Goal: Find specific page/section: Find specific page/section

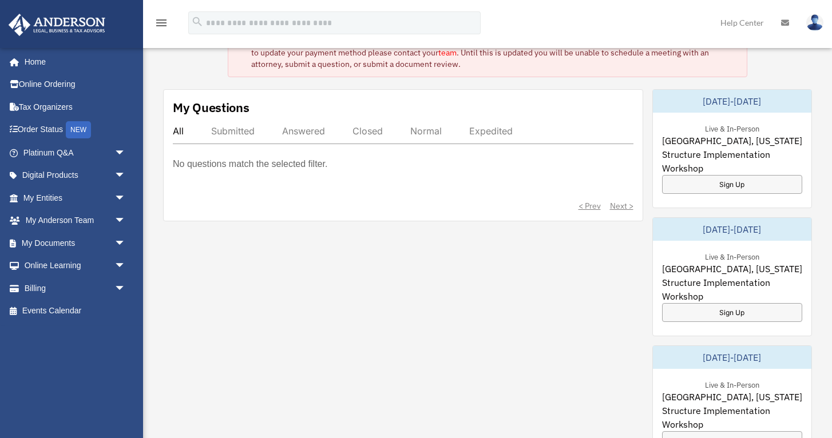
scroll to position [68, 0]
click at [120, 194] on span "arrow_drop_down" at bounding box center [125, 197] width 23 height 23
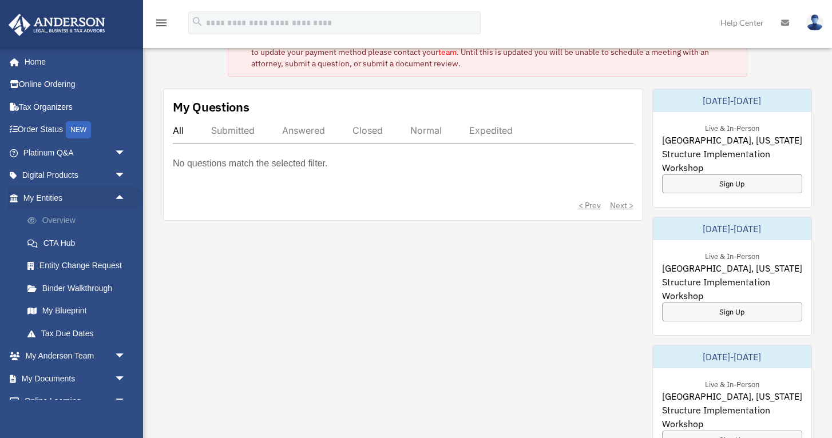
click at [73, 219] on link "Overview" at bounding box center [79, 220] width 127 height 23
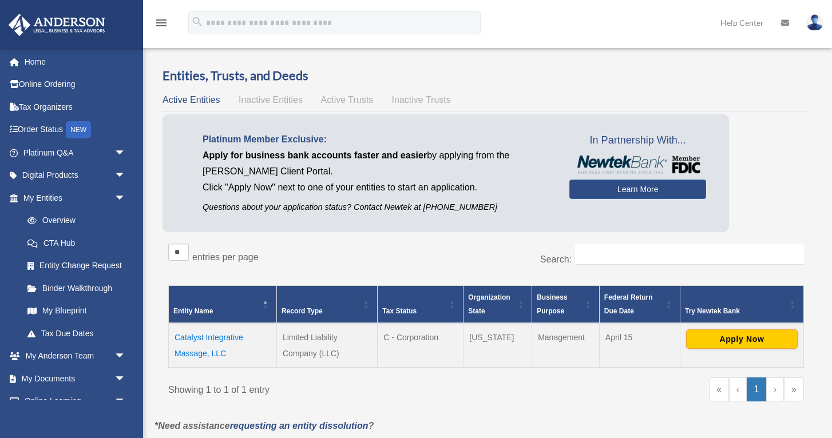
click at [120, 174] on span "arrow_drop_down" at bounding box center [125, 175] width 23 height 23
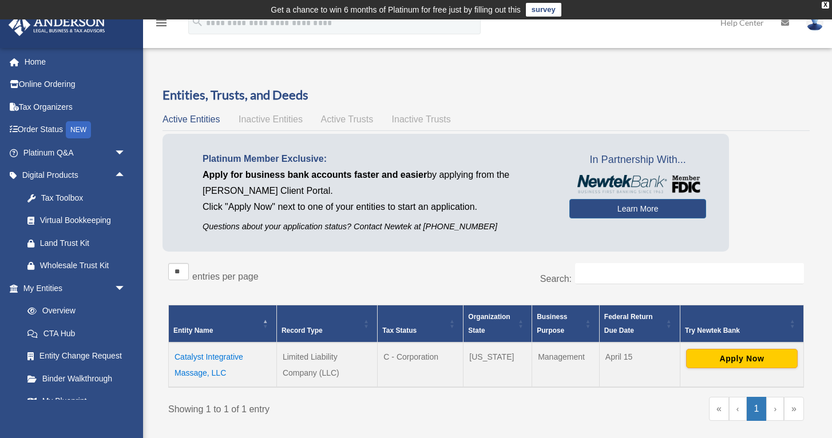
click at [205, 353] on body "X Get a chance to win 6 months of Platinum for free just by filling out this su…" at bounding box center [416, 365] width 832 height 731
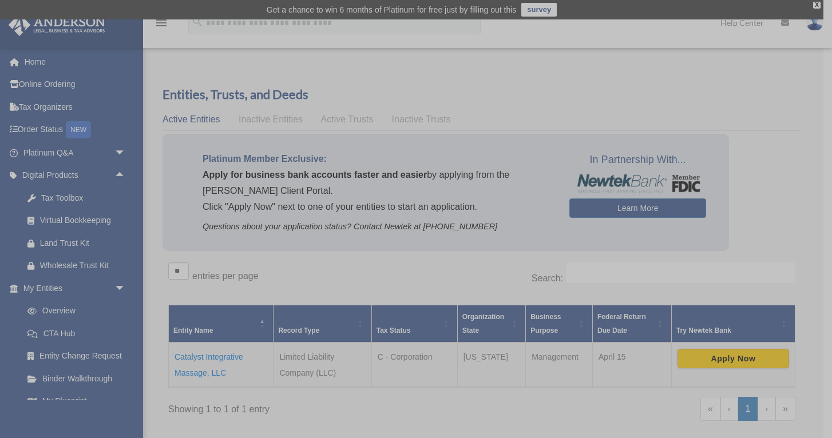
click at [205, 353] on div "x" at bounding box center [416, 219] width 832 height 438
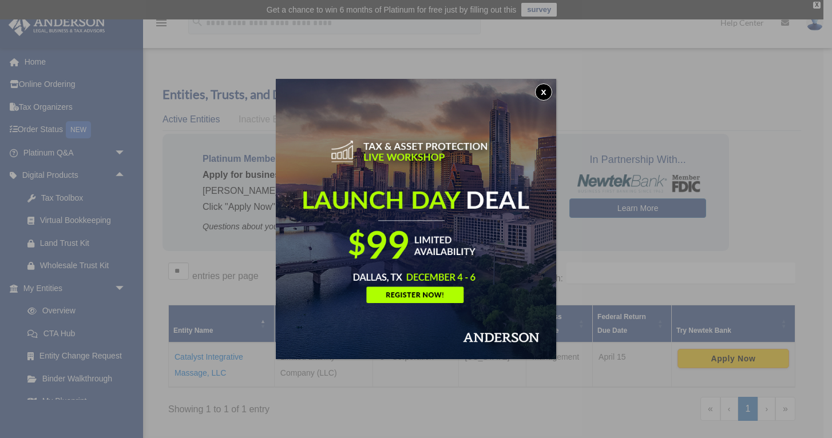
click at [547, 89] on button "x" at bounding box center [543, 92] width 17 height 17
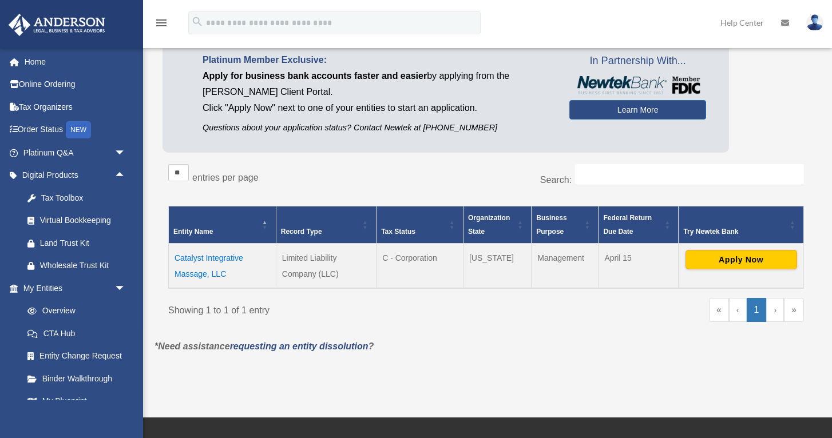
scroll to position [100, 0]
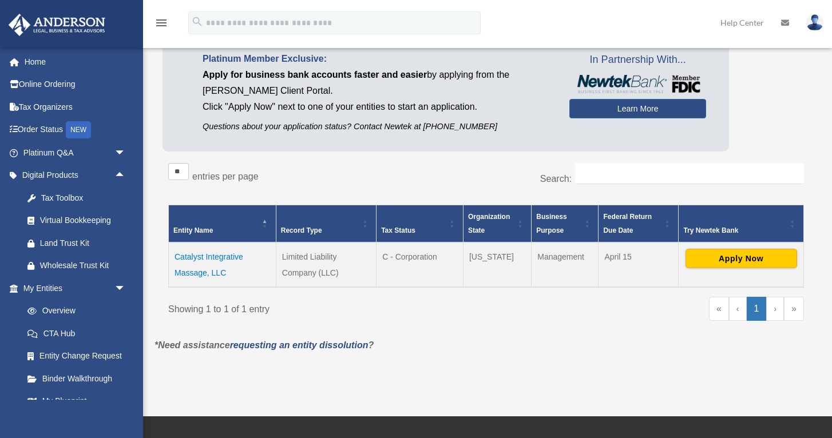
click at [218, 257] on td "Catalyst Integrative Massage, LLC" at bounding box center [223, 265] width 108 height 45
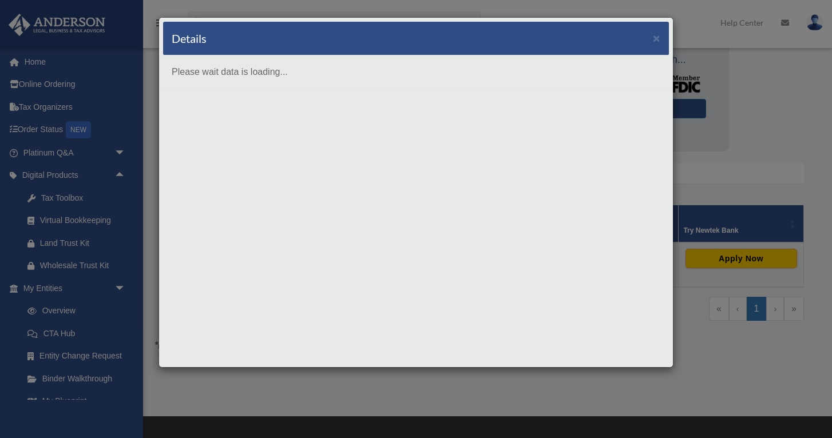
click at [218, 257] on body "X Get a chance to win 6 months of Platinum for free just by filling out this su…" at bounding box center [416, 265] width 832 height 731
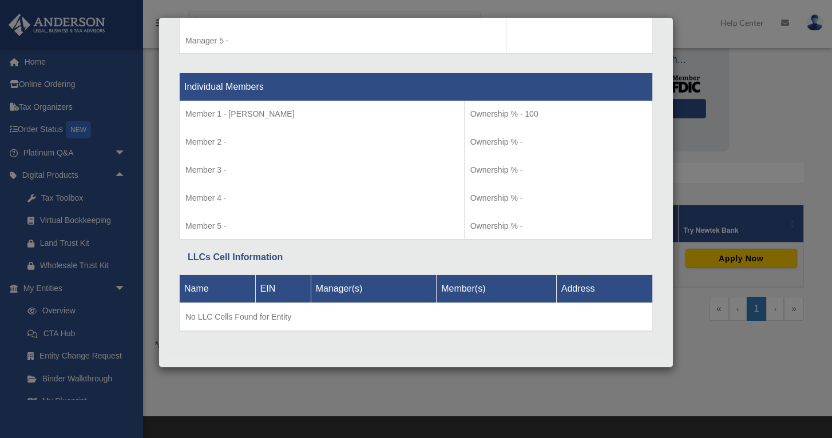
scroll to position [1150, 0]
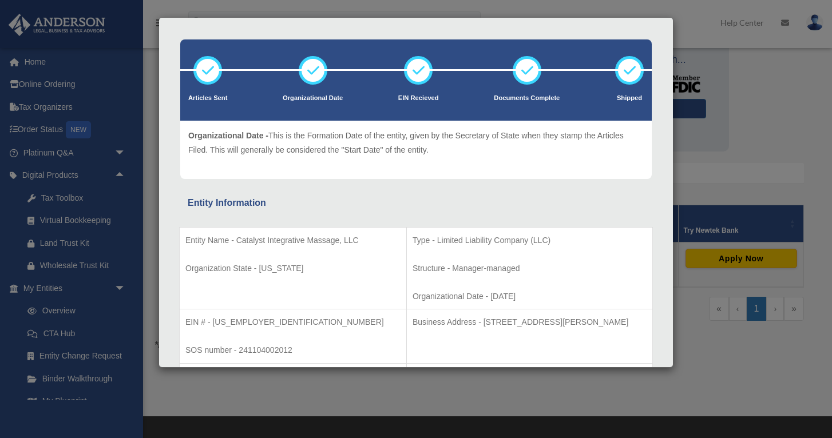
scroll to position [40, 0]
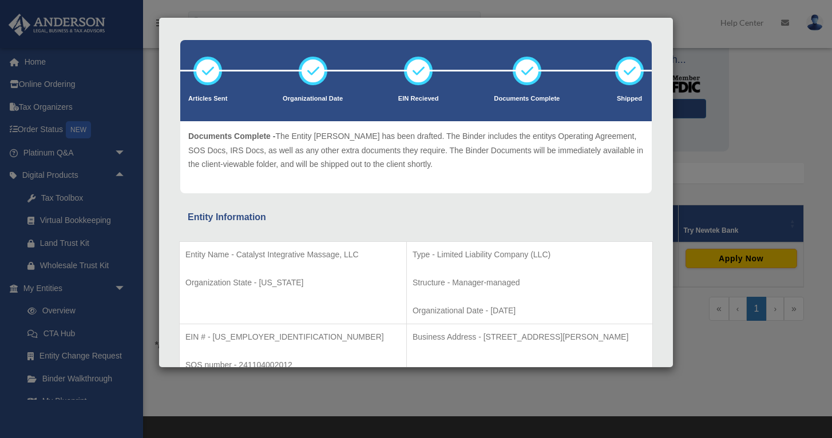
click at [531, 75] on icon at bounding box center [527, 71] width 34 height 34
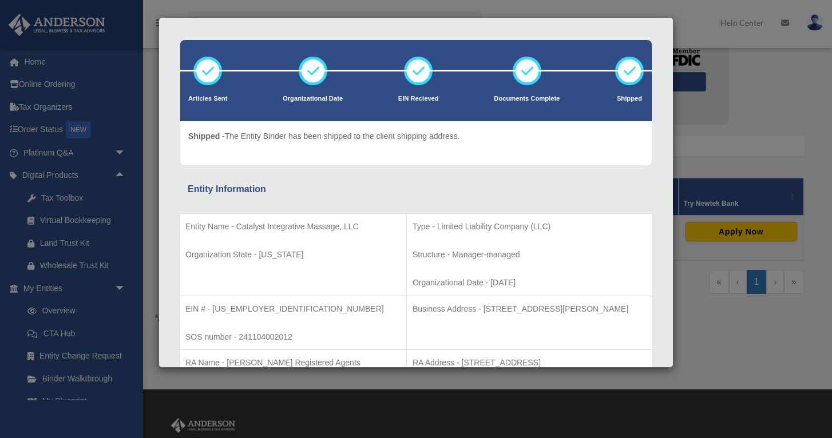
scroll to position [128, 0]
click at [117, 152] on div "Details × Articles Sent Organizational Date" at bounding box center [416, 219] width 832 height 438
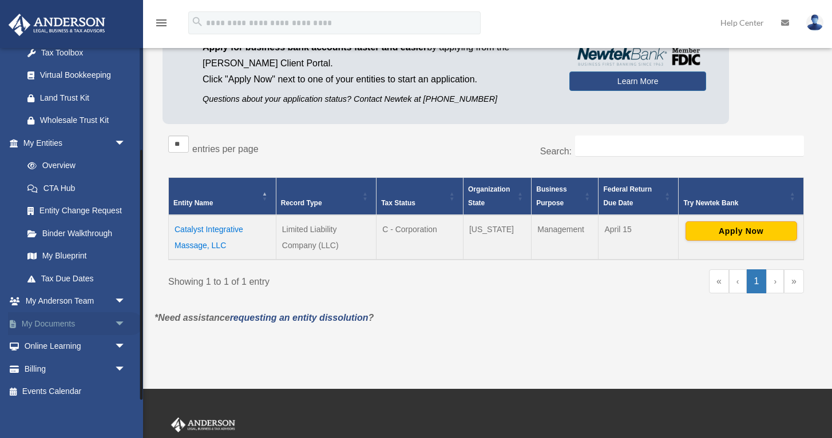
scroll to position [145, 0]
click at [118, 317] on span "arrow_drop_down" at bounding box center [125, 324] width 23 height 23
click at [95, 348] on link "Box" at bounding box center [79, 347] width 127 height 23
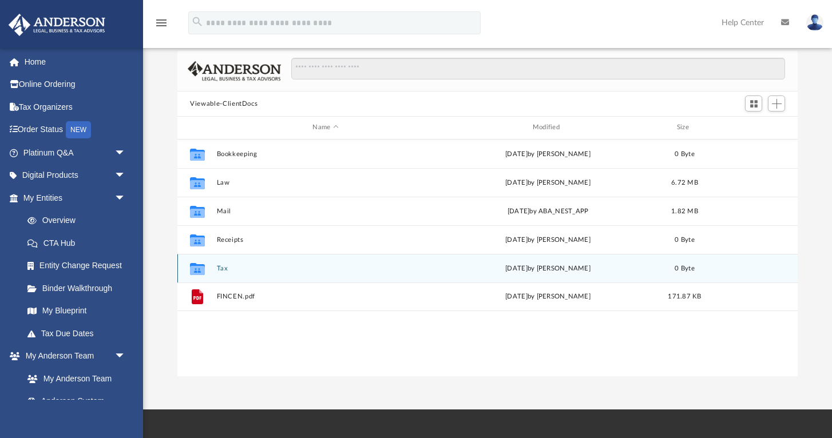
scroll to position [90, 0]
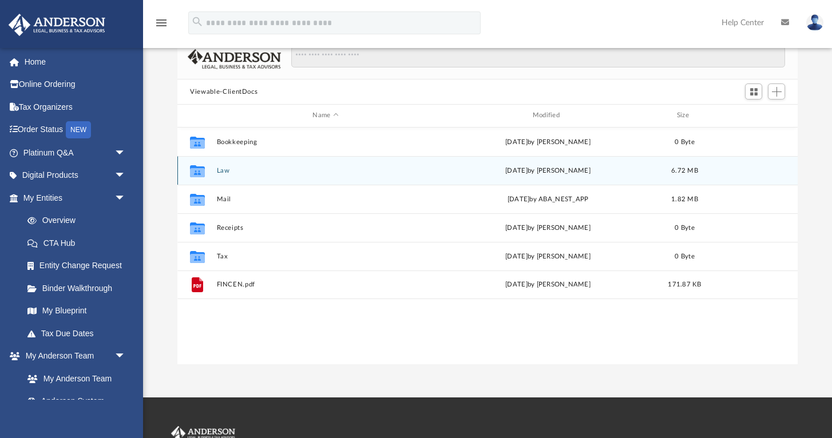
click at [536, 170] on div "[DATE] by [PERSON_NAME]" at bounding box center [547, 170] width 217 height 10
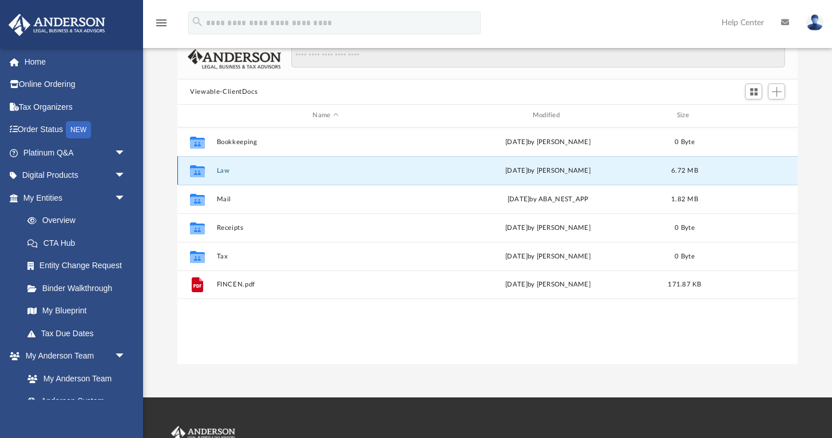
click at [198, 170] on icon "grid" at bounding box center [197, 172] width 15 height 9
click at [204, 172] on icon "grid" at bounding box center [197, 172] width 15 height 9
click at [223, 171] on button "Law" at bounding box center [325, 170] width 217 height 7
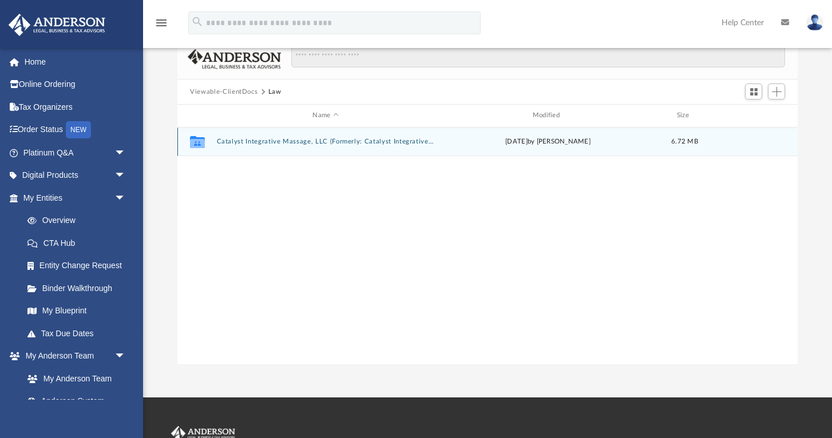
click at [253, 141] on button "Catalyst Integrative Massage, LLC (Formerly: Catalyst Integrative Massage, [MED…" at bounding box center [325, 141] width 217 height 7
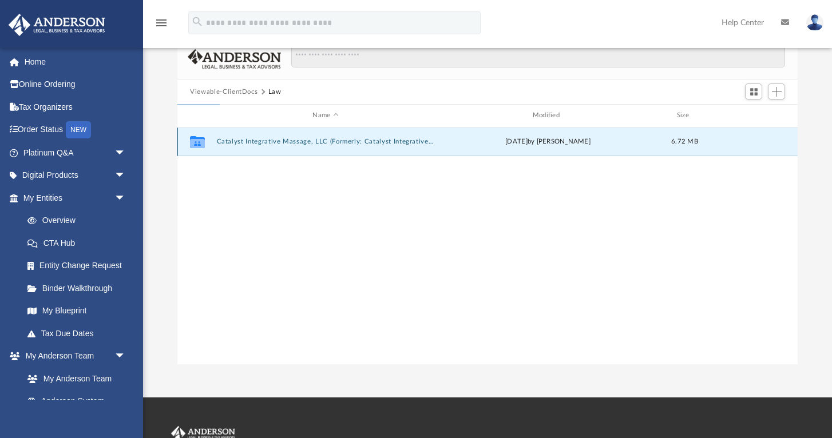
click at [253, 141] on button "Catalyst Integrative Massage, LLC (Formerly: Catalyst Integrative Massage, [MED…" at bounding box center [325, 141] width 217 height 7
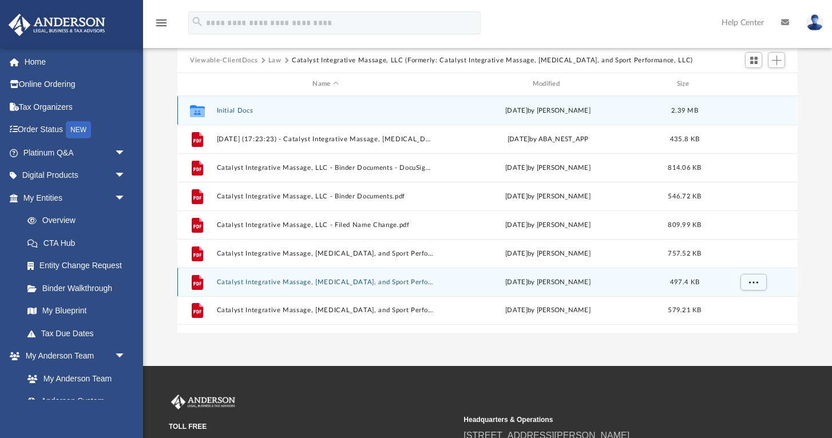
scroll to position [120, 0]
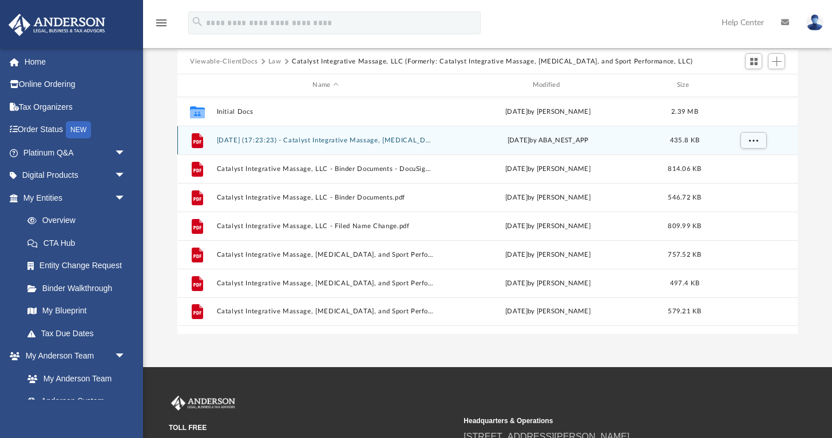
click at [364, 140] on button "[DATE] (17:23:23) - Catalyst Integrative Massage, [MEDICAL_DATA], and Sport Per…" at bounding box center [325, 140] width 217 height 7
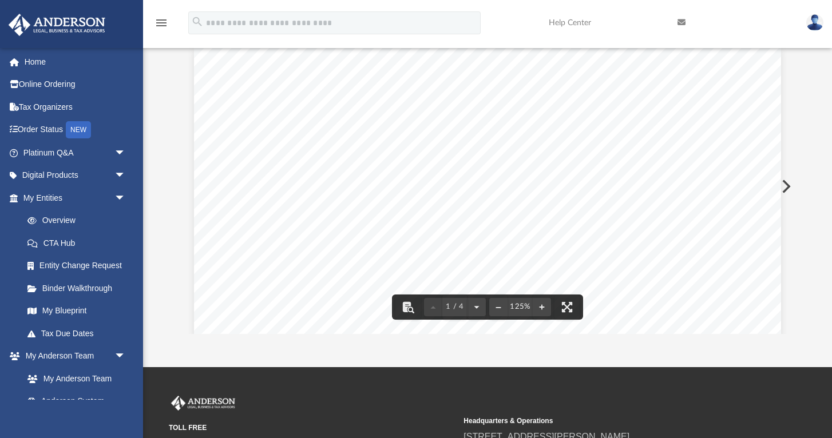
scroll to position [0, 0]
click at [767, 73] on div "Page 1" at bounding box center [488, 424] width 588 height 754
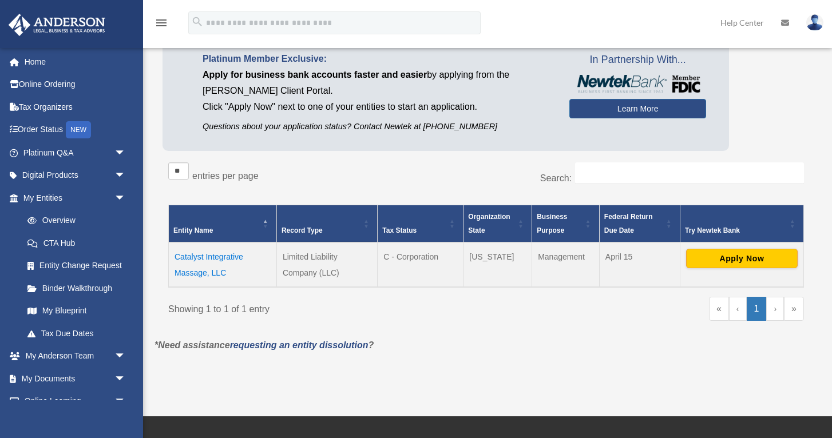
scroll to position [88, 0]
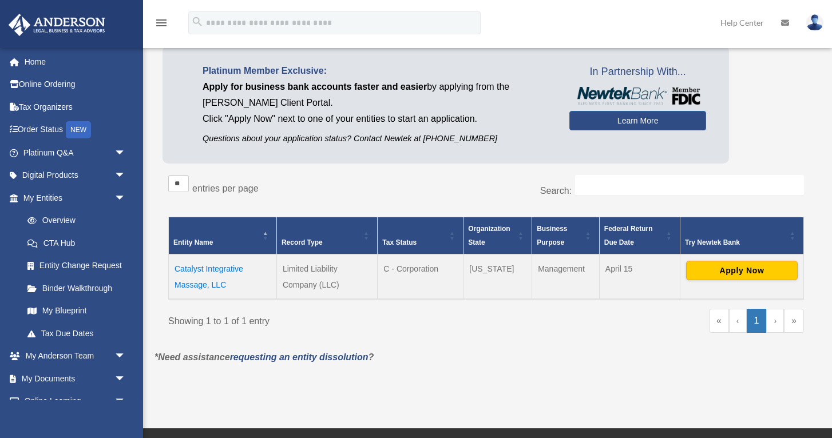
click at [207, 269] on td "Catalyst Integrative Massage, LLC" at bounding box center [223, 277] width 108 height 45
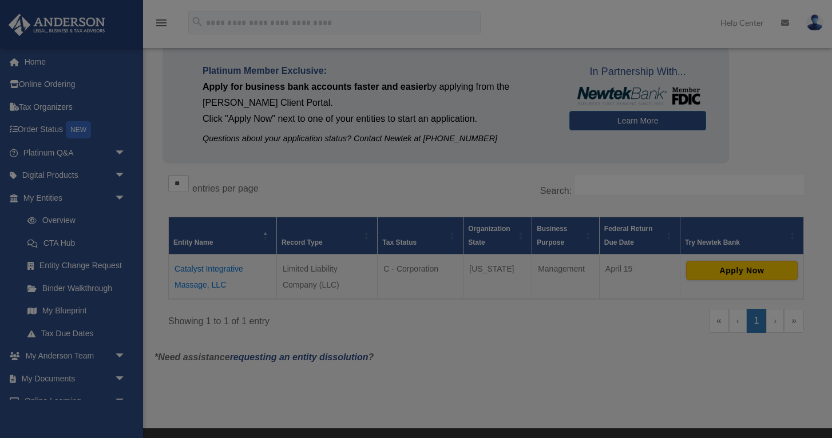
click at [207, 269] on body "X Get a chance to win 6 months of Platinum for free just by filling out this su…" at bounding box center [416, 277] width 832 height 731
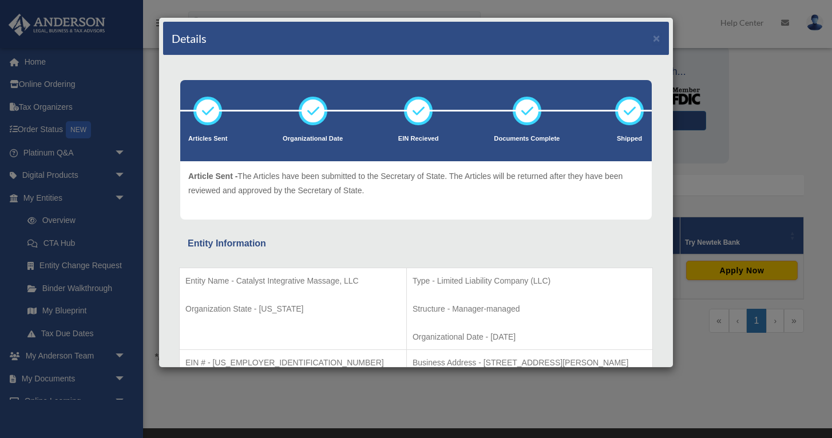
click at [106, 228] on div "Details × Articles Sent Organizational Date" at bounding box center [416, 219] width 832 height 438
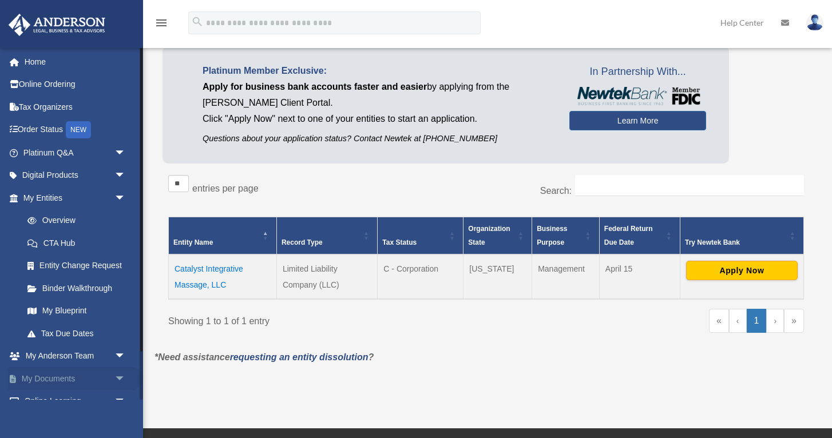
click at [117, 370] on span "arrow_drop_down" at bounding box center [125, 378] width 23 height 23
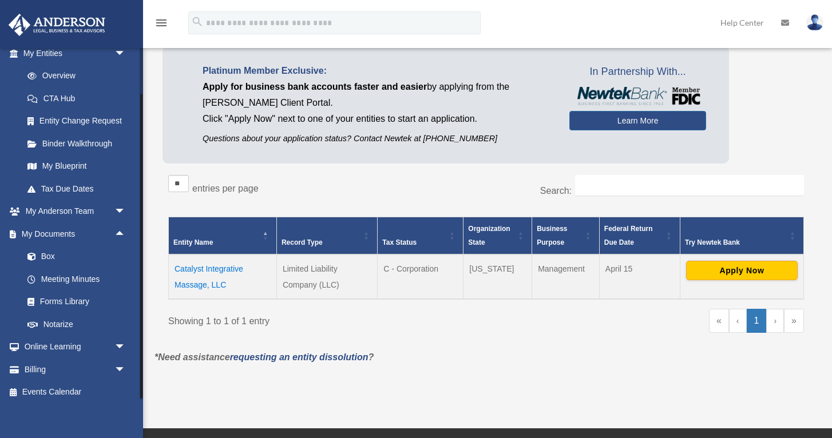
scroll to position [138, 0]
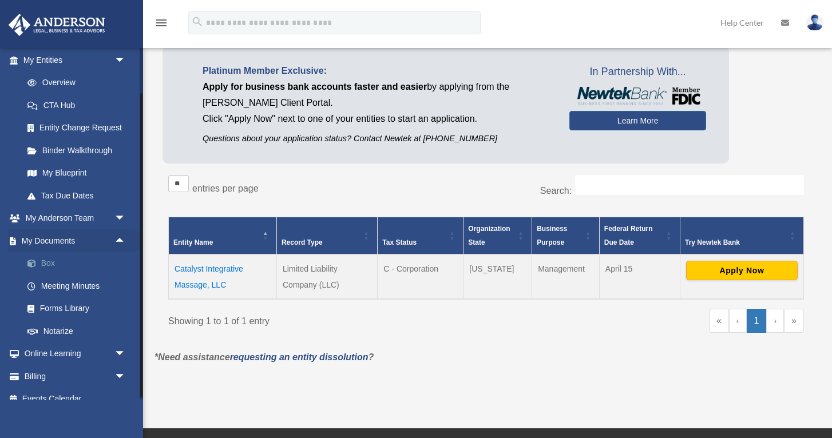
click at [51, 260] on link "Box" at bounding box center [79, 263] width 127 height 23
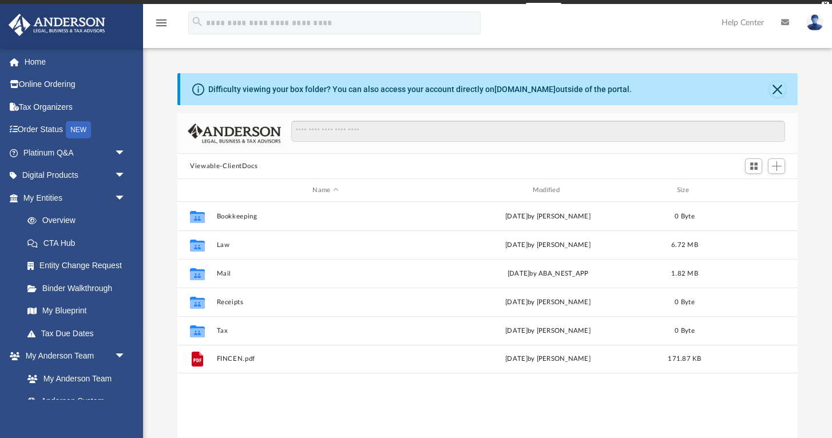
scroll to position [260, 620]
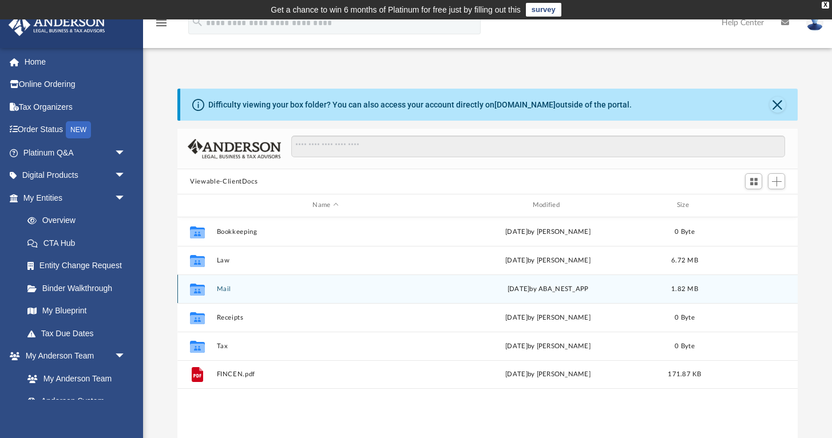
click at [207, 293] on div "Collaborated Folder" at bounding box center [197, 289] width 29 height 18
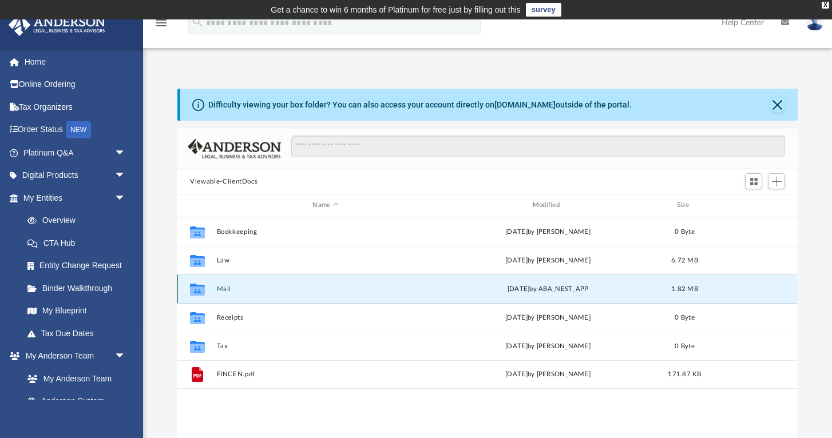
click at [224, 288] on button "Mail" at bounding box center [325, 288] width 217 height 7
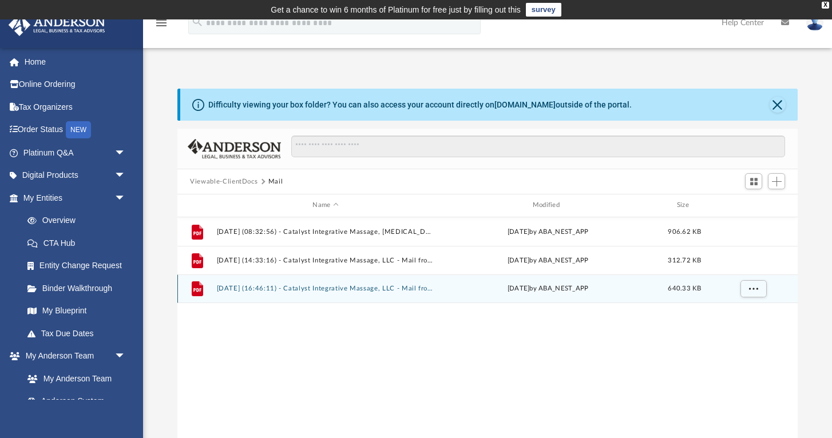
click at [396, 289] on button "2025.05.20 (16:46:11) - Catalyst Integrative Massage, LLC - Mail from Ms. Secri…" at bounding box center [325, 288] width 217 height 7
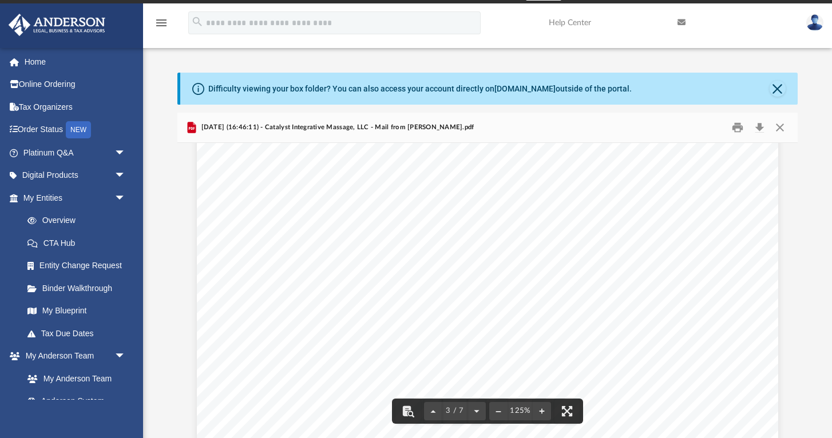
scroll to position [1939, 0]
click at [189, 290] on button "Preview" at bounding box center [189, 291] width 25 height 32
click at [189, 292] on button "Preview" at bounding box center [189, 291] width 25 height 32
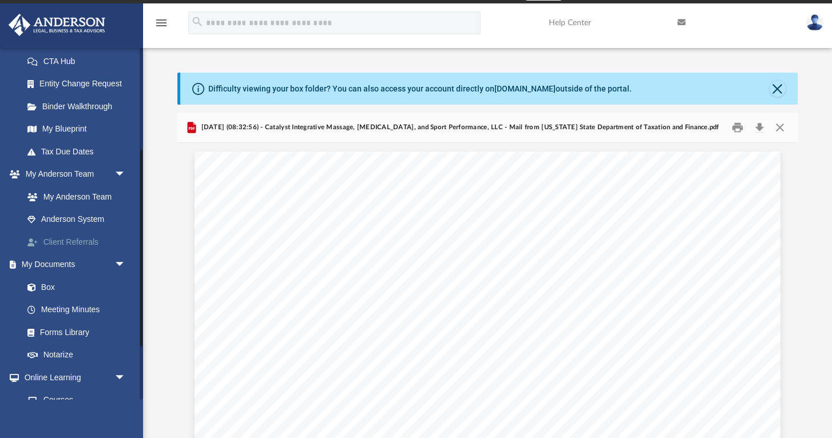
scroll to position [183, 0]
click at [53, 282] on link "Box" at bounding box center [79, 286] width 127 height 23
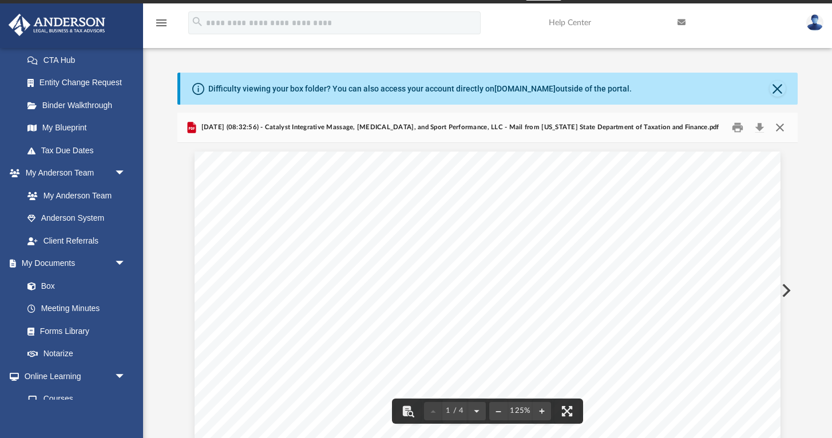
click at [782, 126] on button "Close" at bounding box center [779, 128] width 21 height 18
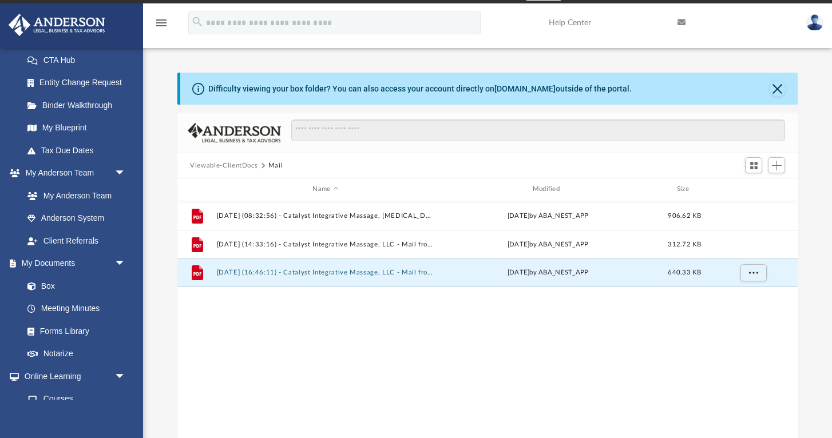
click at [245, 164] on button "Viewable-ClientDocs" at bounding box center [224, 166] width 68 height 10
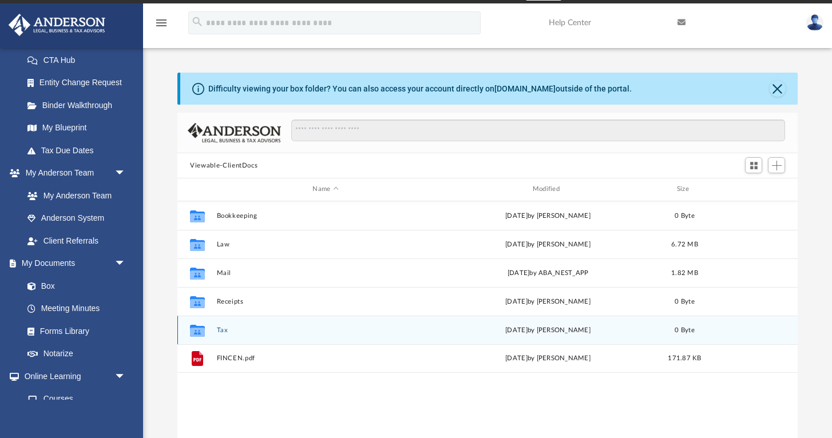
click at [223, 330] on button "Tax" at bounding box center [325, 330] width 217 height 7
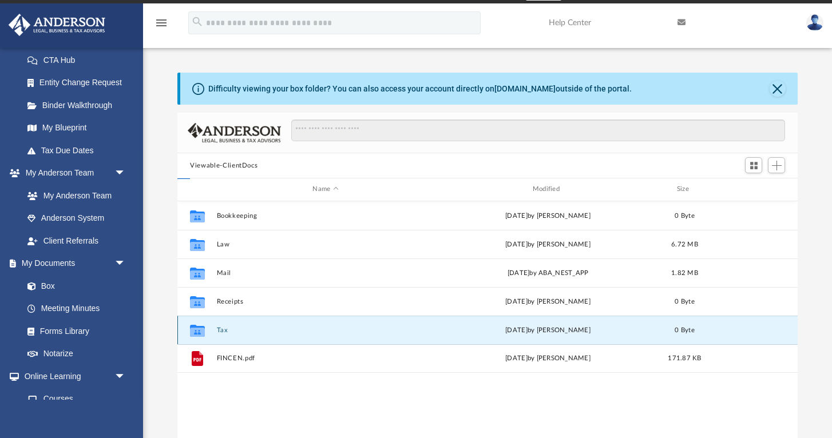
click at [223, 330] on button "Tax" at bounding box center [325, 330] width 217 height 7
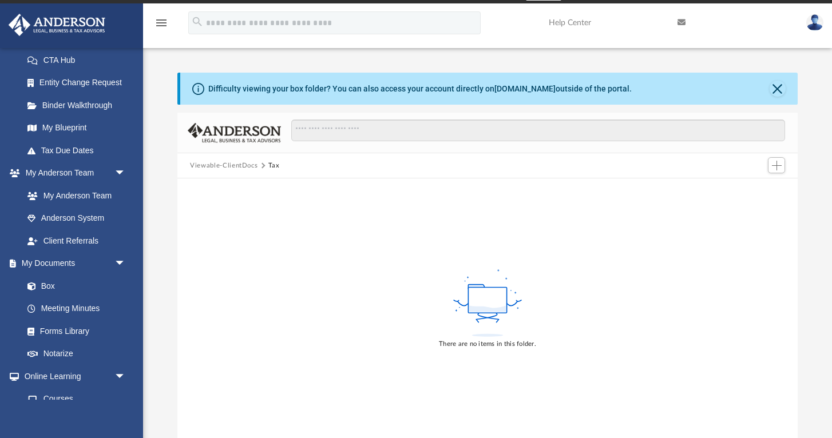
click at [240, 164] on button "Viewable-ClientDocs" at bounding box center [224, 166] width 68 height 10
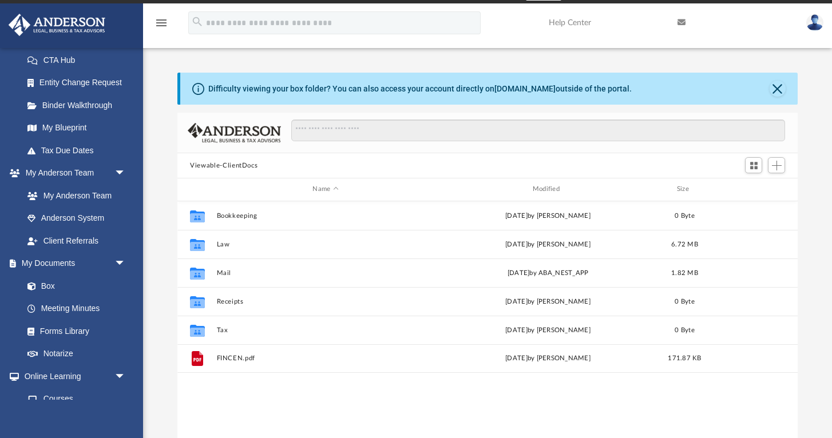
scroll to position [260, 620]
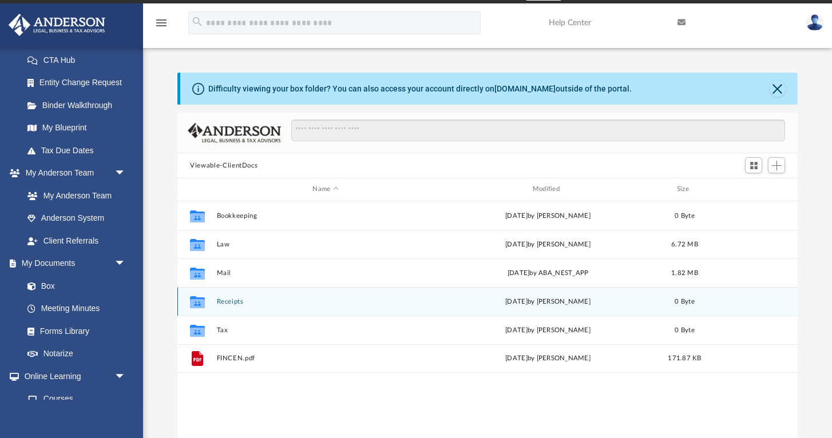
click at [234, 304] on button "Receipts" at bounding box center [325, 301] width 217 height 7
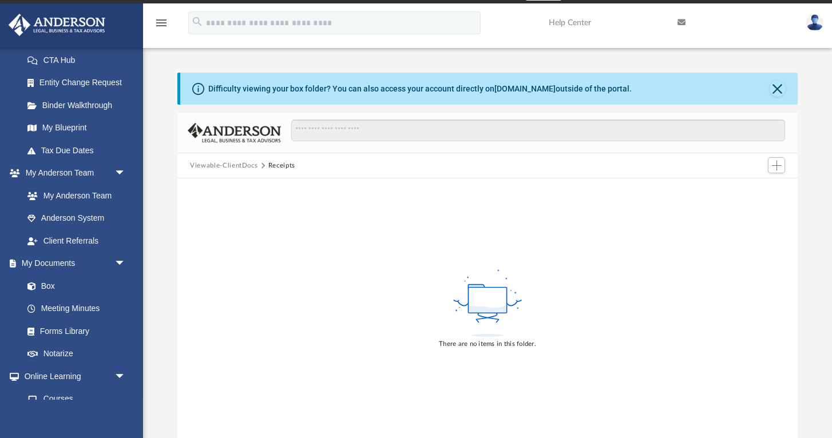
click at [229, 164] on button "Viewable-ClientDocs" at bounding box center [224, 166] width 68 height 10
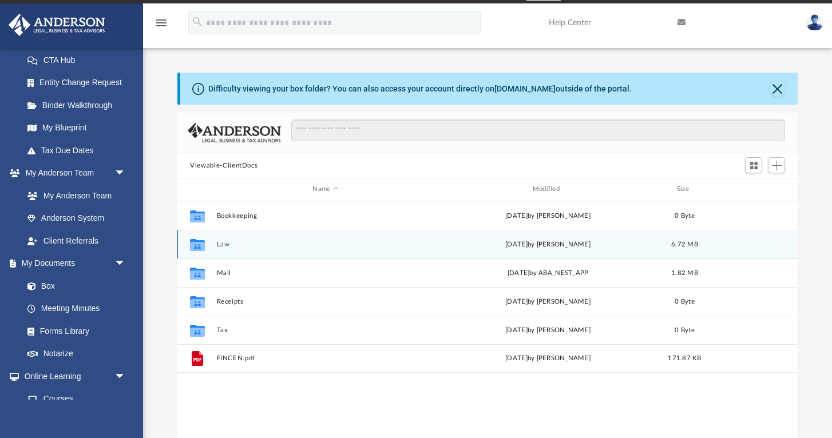
click at [224, 244] on button "Law" at bounding box center [325, 244] width 217 height 7
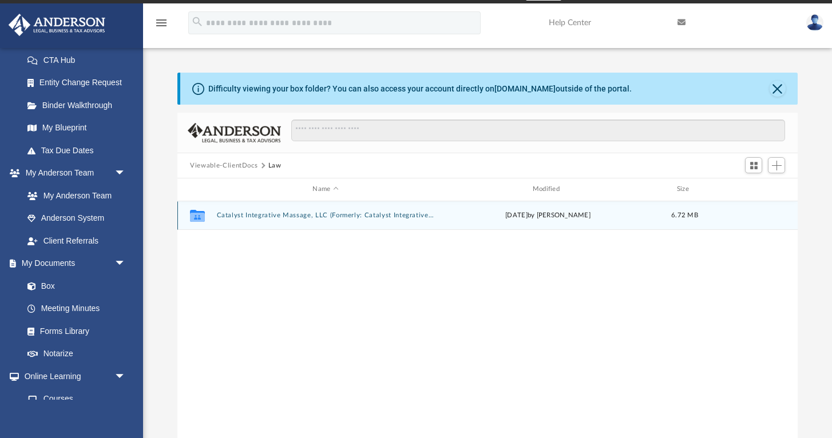
click at [256, 213] on button "Catalyst Integrative Massage, LLC (Formerly: Catalyst Integrative Massage, [MED…" at bounding box center [325, 215] width 217 height 7
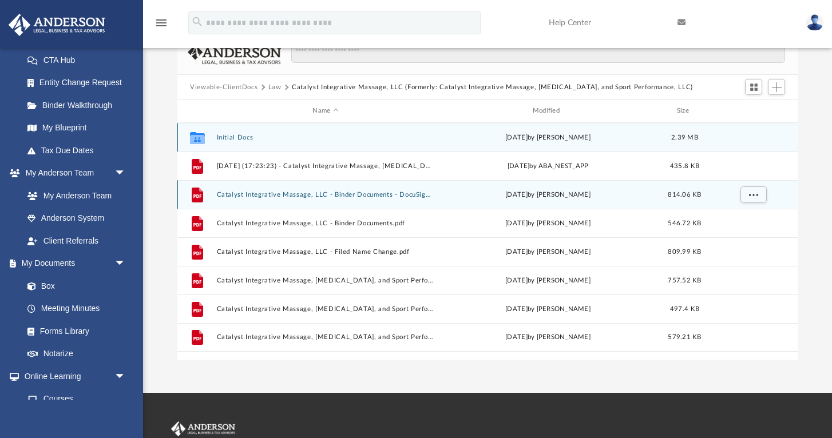
scroll to position [95, 0]
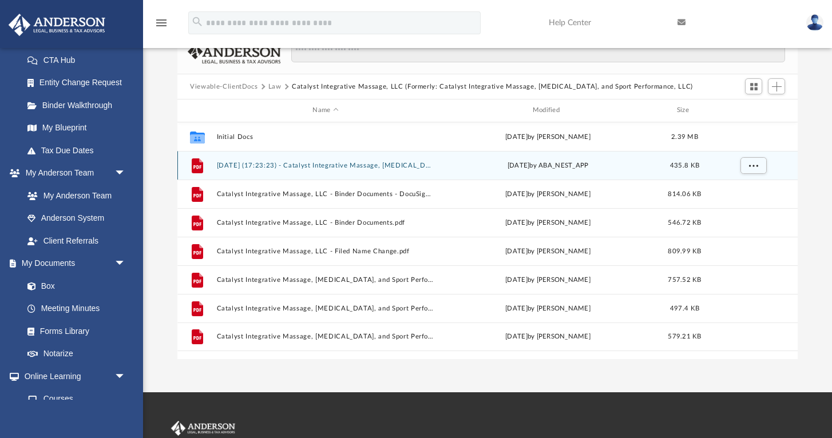
click at [317, 166] on button "[DATE] (17:23:23) - Catalyst Integrative Massage, [MEDICAL_DATA], and Sport Per…" at bounding box center [325, 165] width 217 height 7
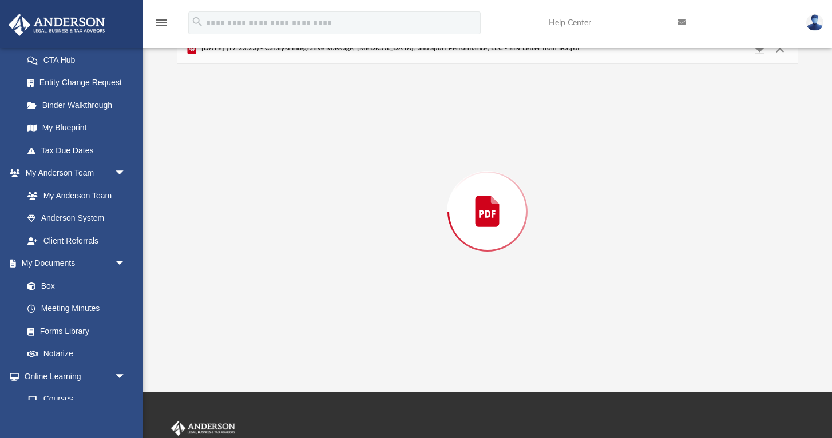
click at [317, 166] on div "Preview" at bounding box center [487, 211] width 620 height 295
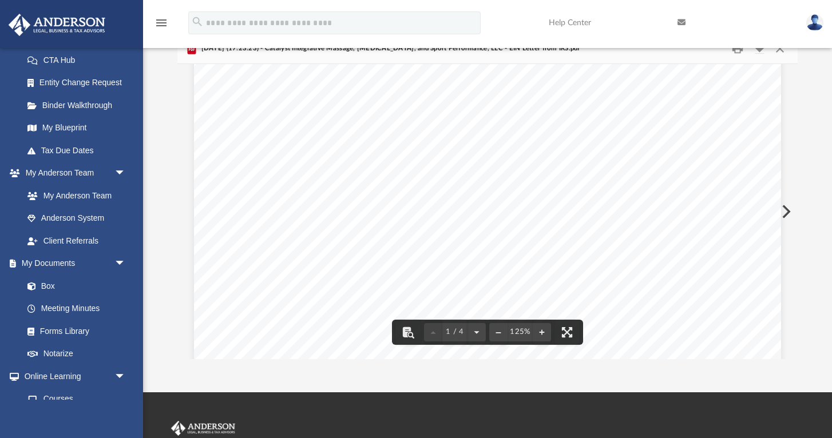
scroll to position [324, 0]
click at [788, 208] on button "Preview" at bounding box center [784, 212] width 25 height 32
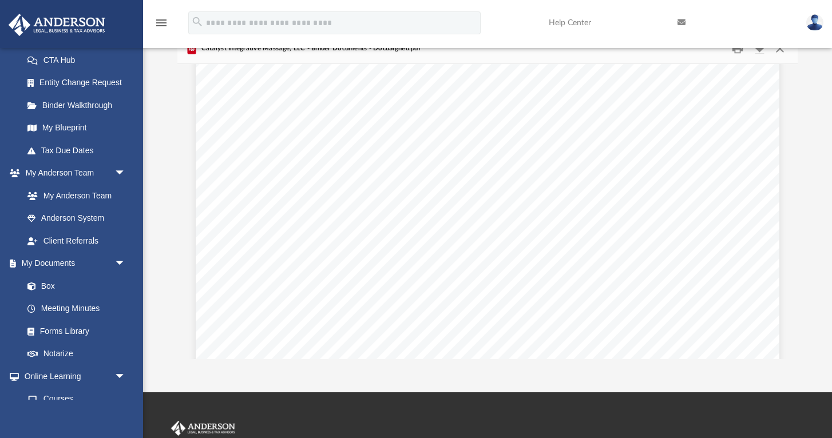
scroll to position [2025, 0]
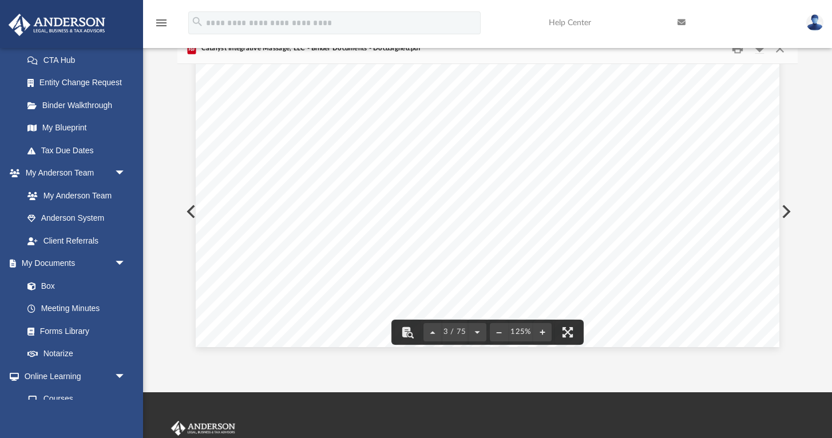
click at [784, 215] on button "Preview" at bounding box center [784, 212] width 25 height 32
click at [783, 214] on button "Preview" at bounding box center [784, 212] width 25 height 32
click at [784, 213] on button "Preview" at bounding box center [784, 212] width 25 height 32
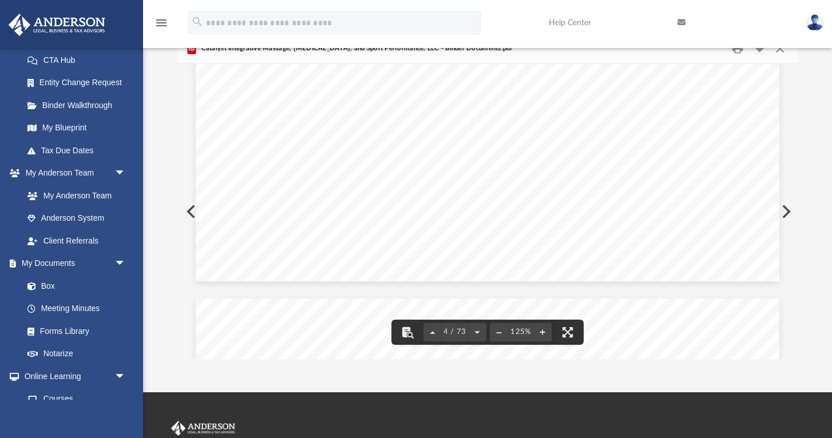
scroll to position [2864, 0]
click at [786, 209] on button "Preview" at bounding box center [784, 212] width 25 height 32
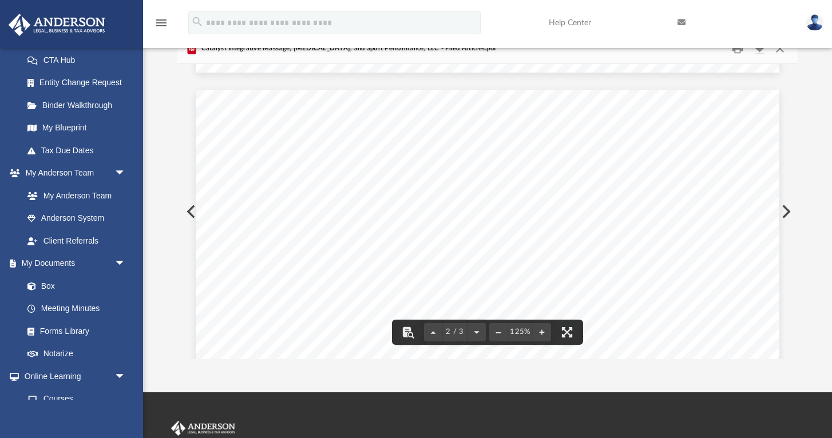
scroll to position [939, 0]
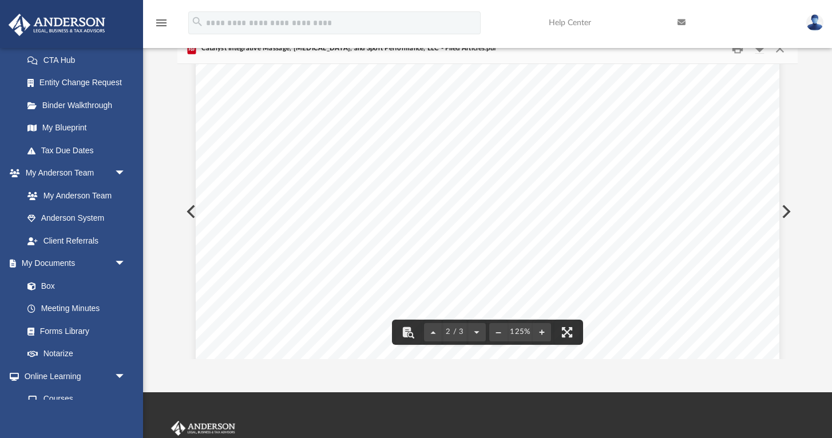
click at [787, 212] on button "Preview" at bounding box center [784, 212] width 25 height 32
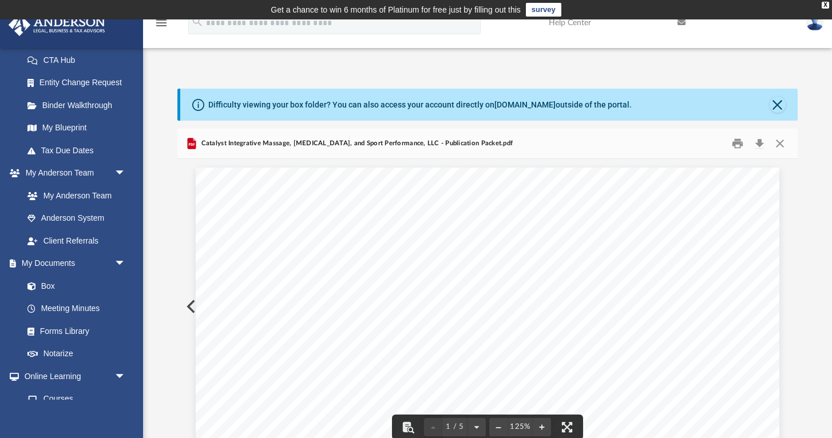
scroll to position [0, 0]
click at [51, 281] on link "Box" at bounding box center [79, 286] width 127 height 23
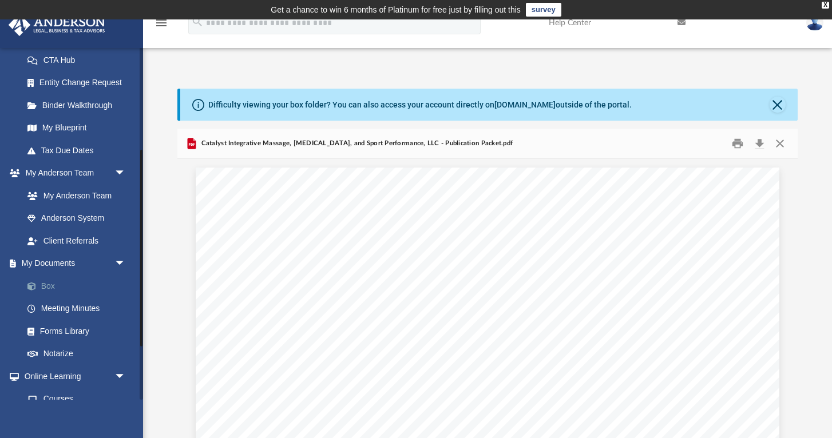
click at [51, 281] on link "Box" at bounding box center [79, 286] width 127 height 23
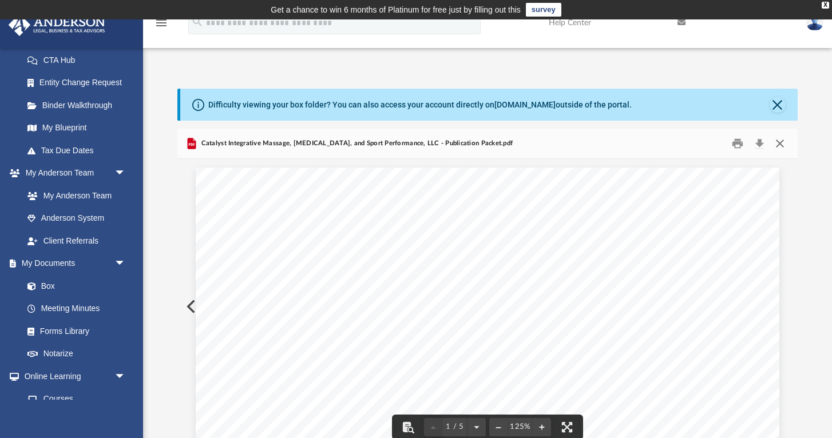
click at [778, 146] on button "Close" at bounding box center [779, 144] width 21 height 18
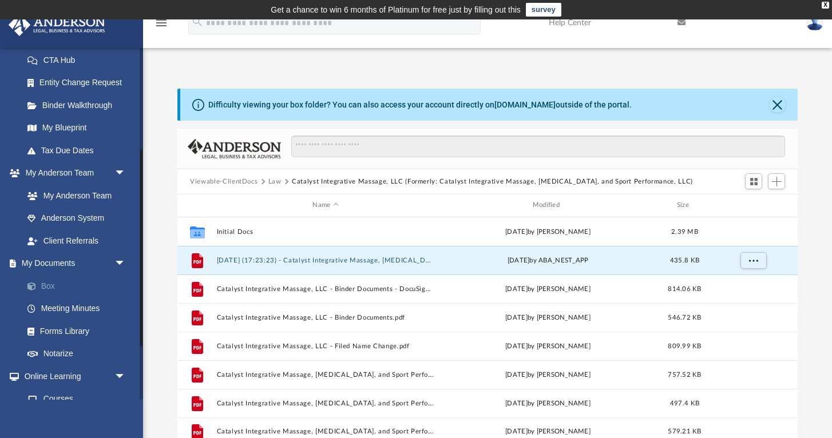
click at [53, 280] on link "Box" at bounding box center [79, 286] width 127 height 23
click at [248, 182] on button "Viewable-ClientDocs" at bounding box center [224, 182] width 68 height 10
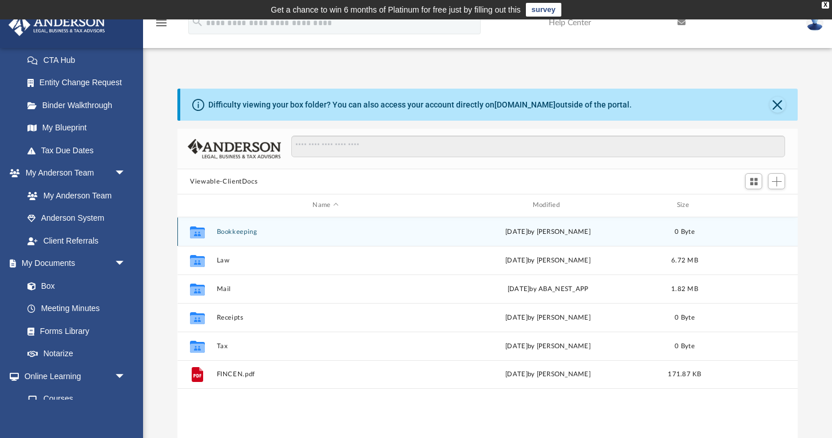
click at [239, 231] on button "Bookkeeping" at bounding box center [325, 231] width 217 height 7
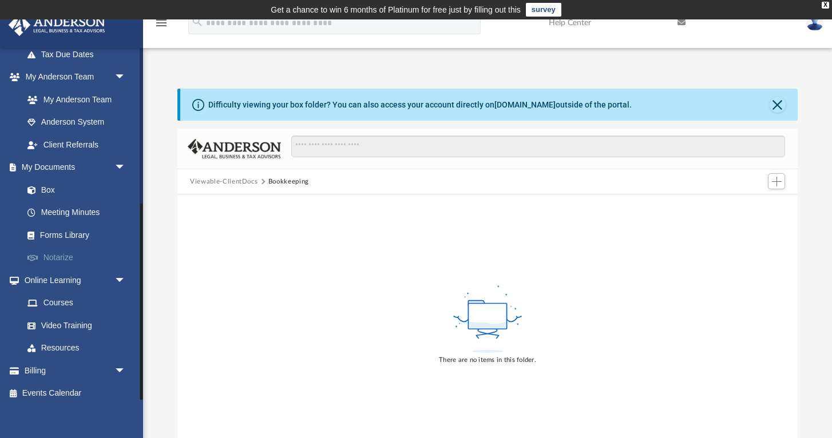
scroll to position [279, 0]
click at [120, 364] on span "arrow_drop_down" at bounding box center [125, 371] width 23 height 23
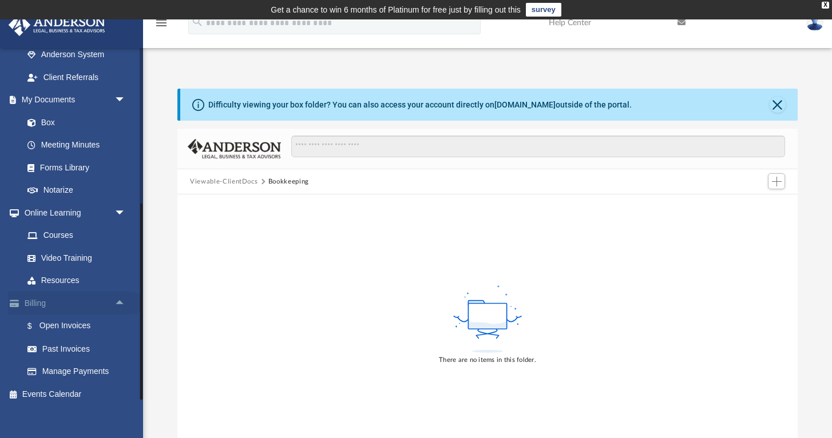
scroll to position [346, 0]
click at [79, 343] on link "Past Invoices" at bounding box center [79, 349] width 127 height 23
